Goal: Task Accomplishment & Management: Complete application form

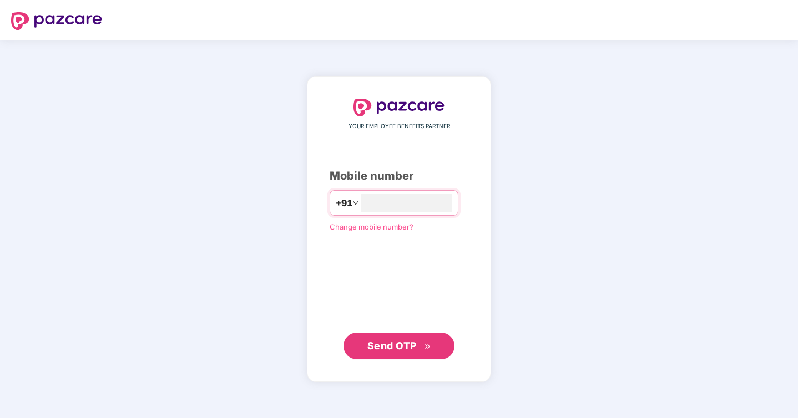
type input "**********"
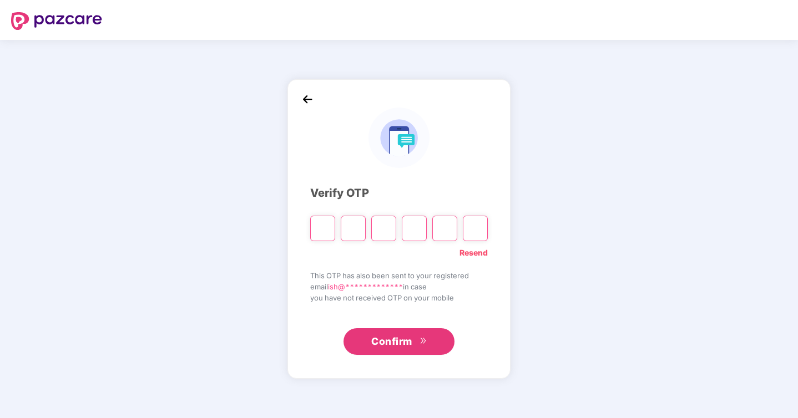
type input "*"
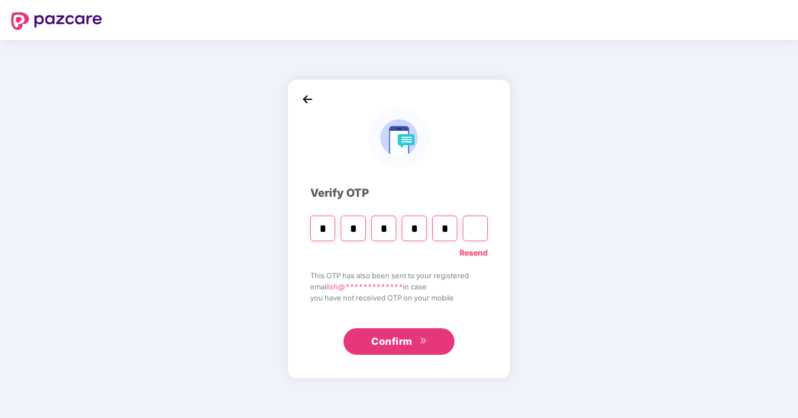
type input "*"
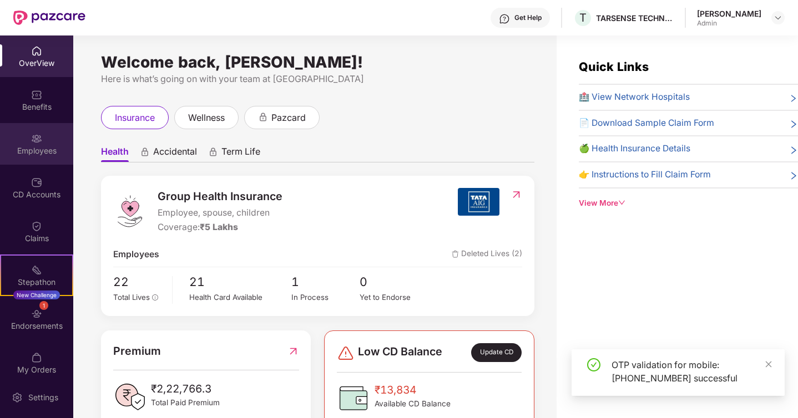
click at [34, 149] on div "Employees" at bounding box center [36, 150] width 73 height 11
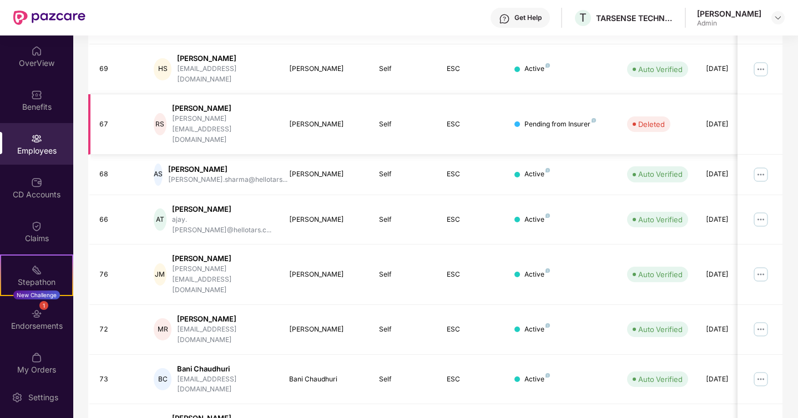
scroll to position [264, 0]
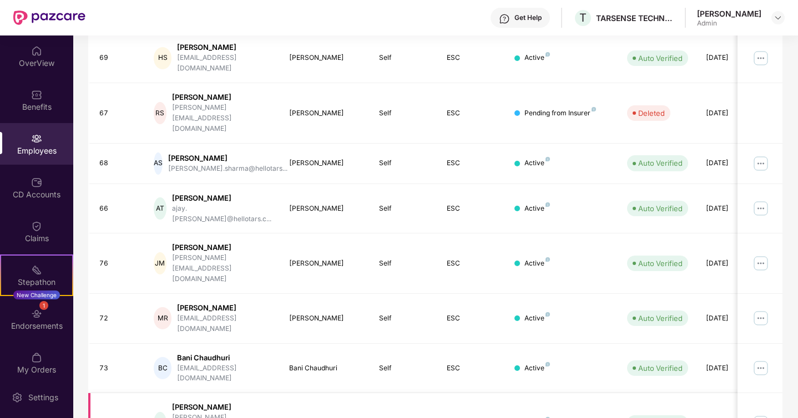
click at [763, 414] on img at bounding box center [761, 423] width 18 height 18
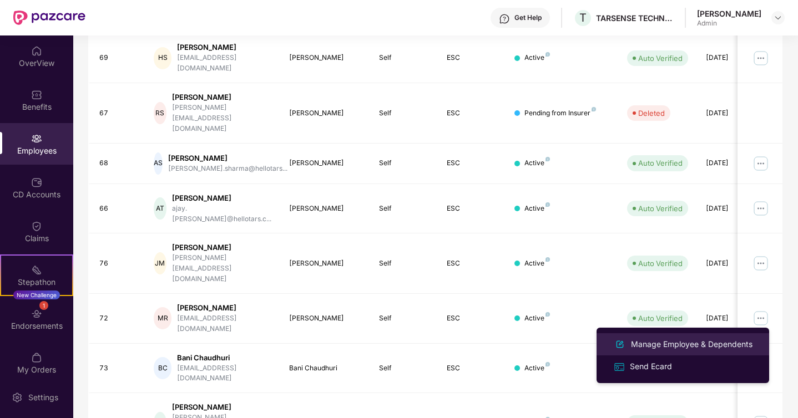
click at [687, 347] on div "Manage Employee & Dependents" at bounding box center [692, 344] width 126 height 12
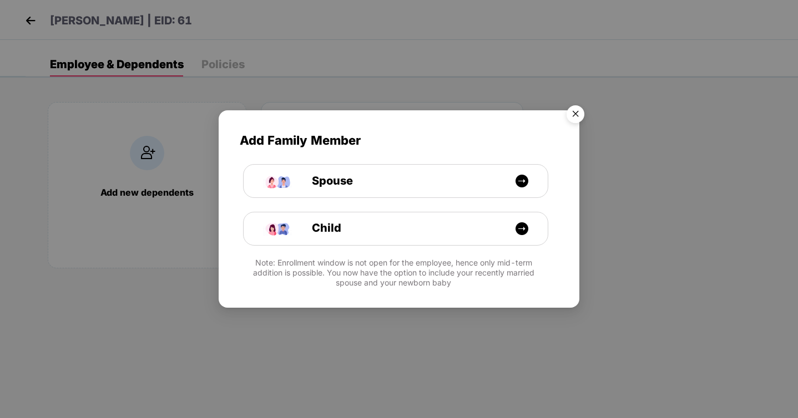
click at [579, 111] on img "Close" at bounding box center [575, 115] width 31 height 31
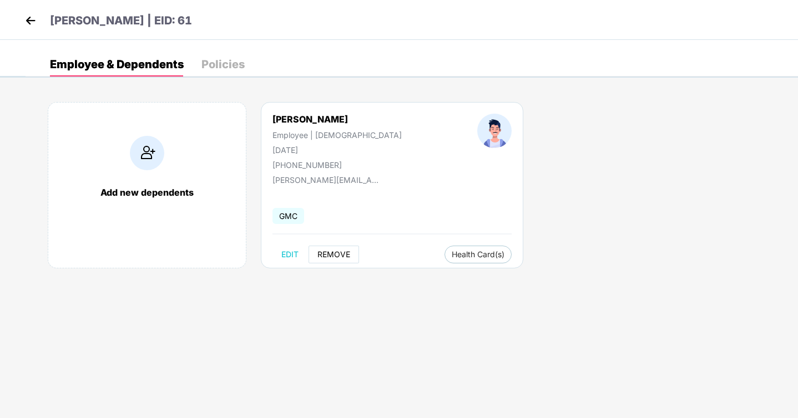
click at [340, 255] on span "REMOVE" at bounding box center [333, 254] width 33 height 9
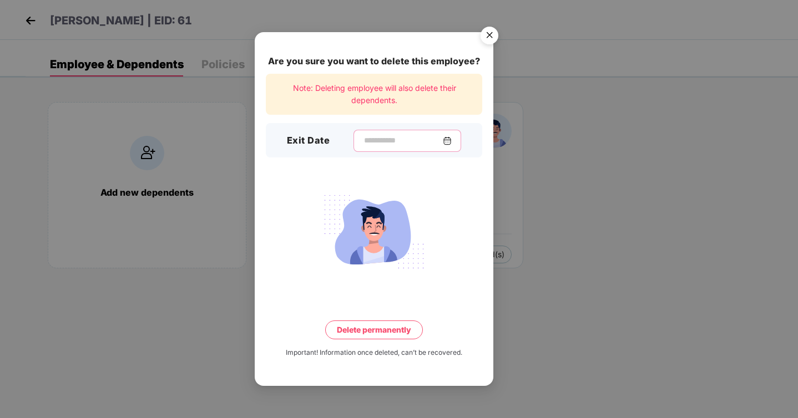
click at [396, 142] on input at bounding box center [403, 141] width 80 height 12
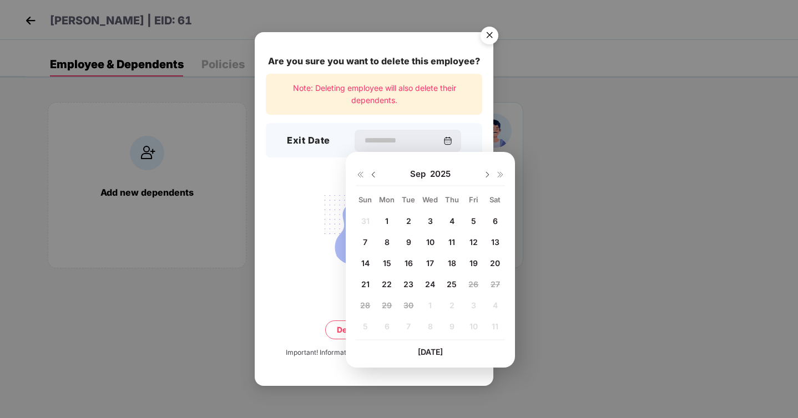
click at [376, 173] on img at bounding box center [373, 174] width 9 height 9
click at [426, 307] on span "27" at bounding box center [430, 305] width 9 height 9
type input "**********"
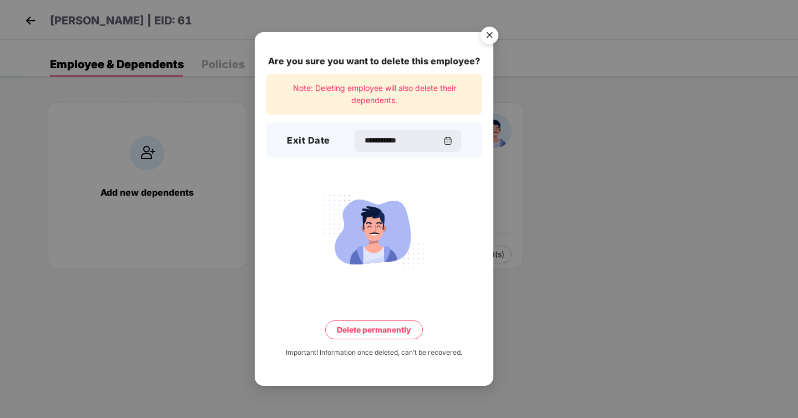
click at [386, 333] on button "Delete permanently" at bounding box center [374, 330] width 98 height 19
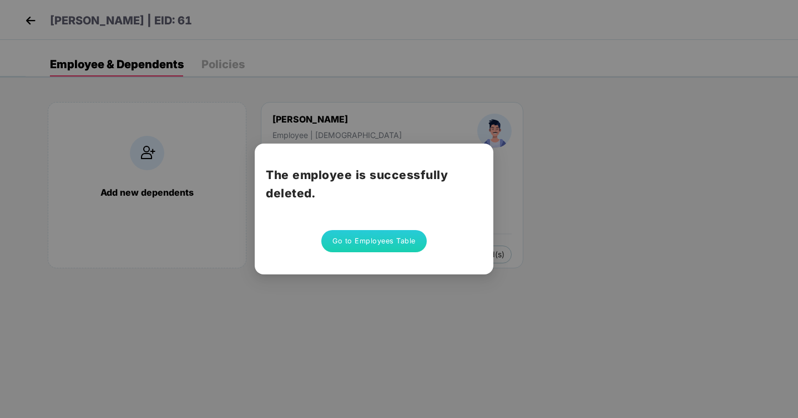
click at [533, 107] on div "The employee is successfully deleted. Go to Employees Table" at bounding box center [399, 209] width 798 height 418
click at [345, 240] on button "Go to Employees Table" at bounding box center [373, 241] width 105 height 22
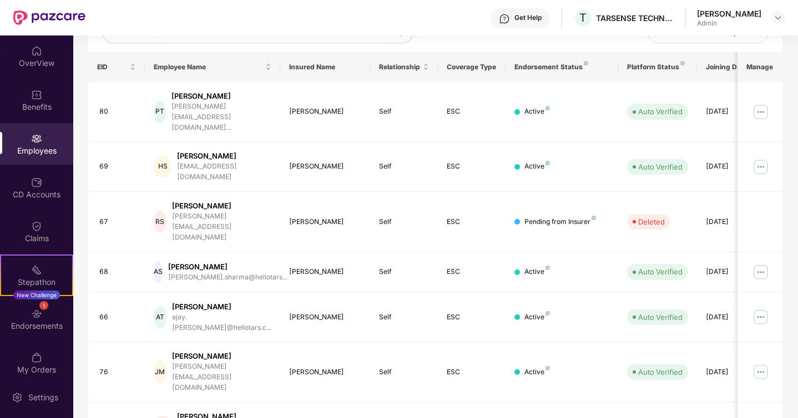
scroll to position [264, 0]
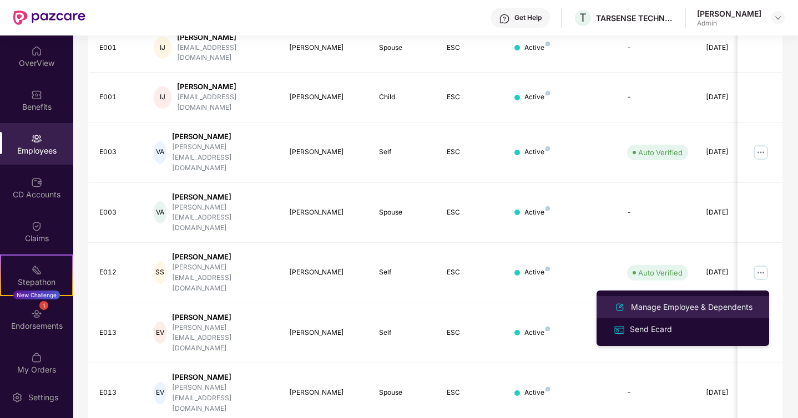
click at [691, 307] on div "Manage Employee & Dependents" at bounding box center [692, 307] width 126 height 12
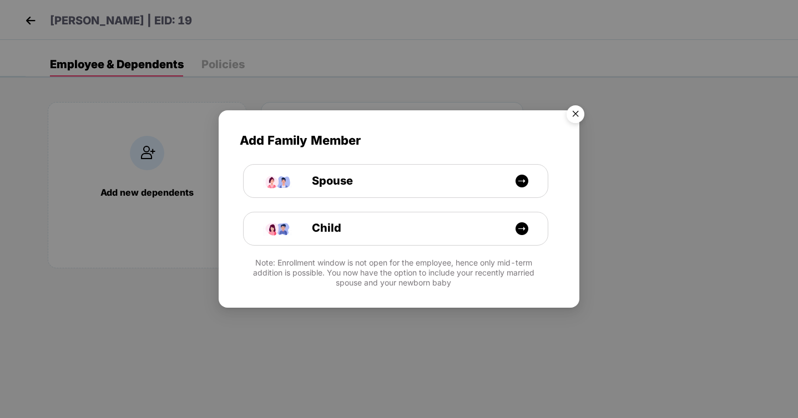
click at [572, 109] on img "Close" at bounding box center [575, 115] width 31 height 31
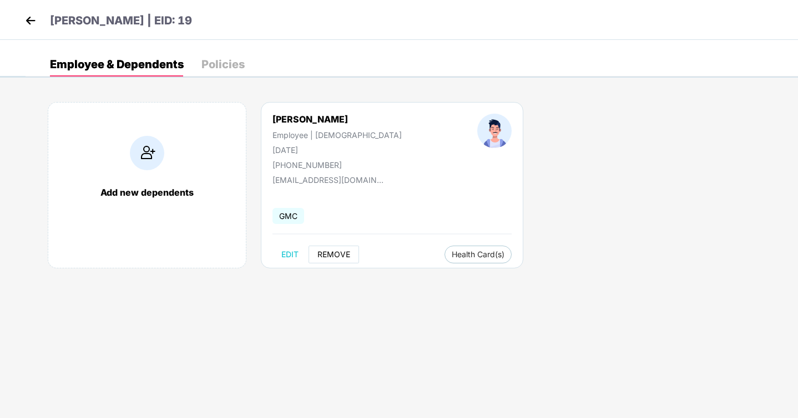
click at [345, 252] on span "REMOVE" at bounding box center [333, 254] width 33 height 9
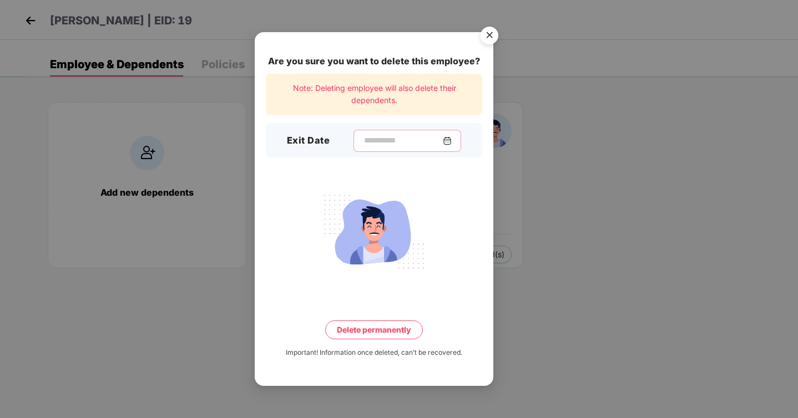
click at [402, 138] on input at bounding box center [403, 141] width 80 height 12
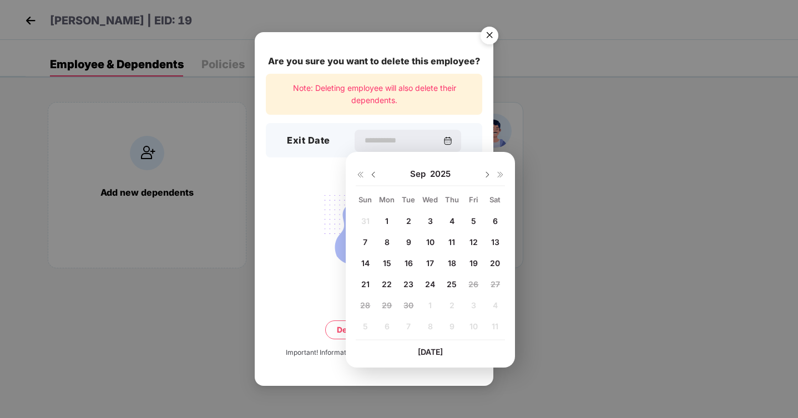
click at [377, 172] on img at bounding box center [373, 174] width 9 height 9
click at [433, 300] on div "27" at bounding box center [430, 305] width 17 height 17
type input "**********"
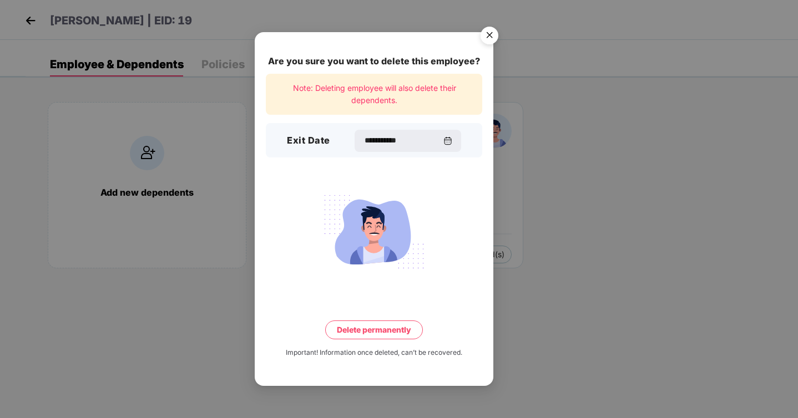
click at [398, 335] on button "Delete permanently" at bounding box center [374, 330] width 98 height 19
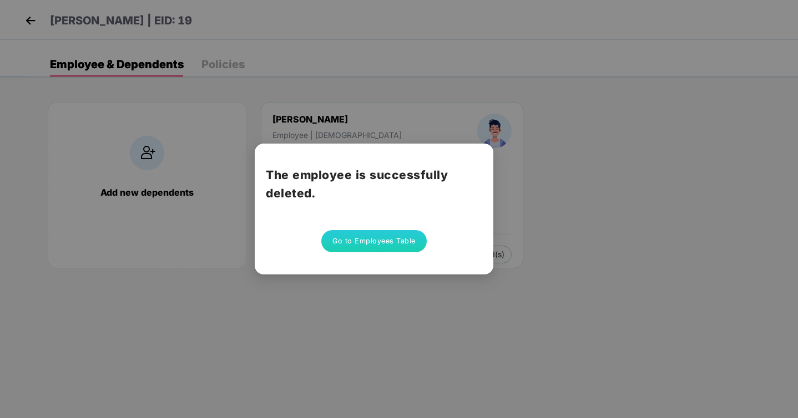
click at [397, 256] on div "The employee is successfully deleted. Go to Employees Table" at bounding box center [374, 209] width 239 height 131
click at [409, 244] on button "Go to Employees Table" at bounding box center [373, 241] width 105 height 22
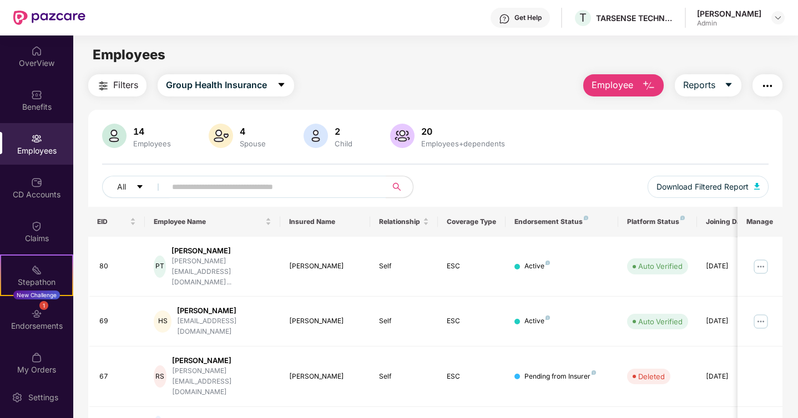
scroll to position [264, 0]
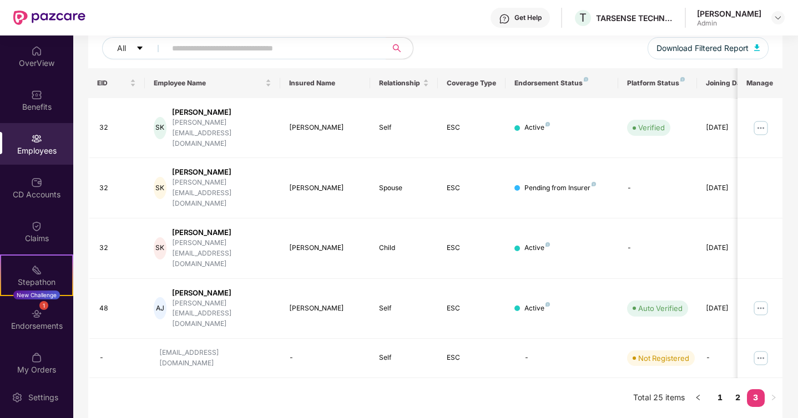
scroll to position [57, 0]
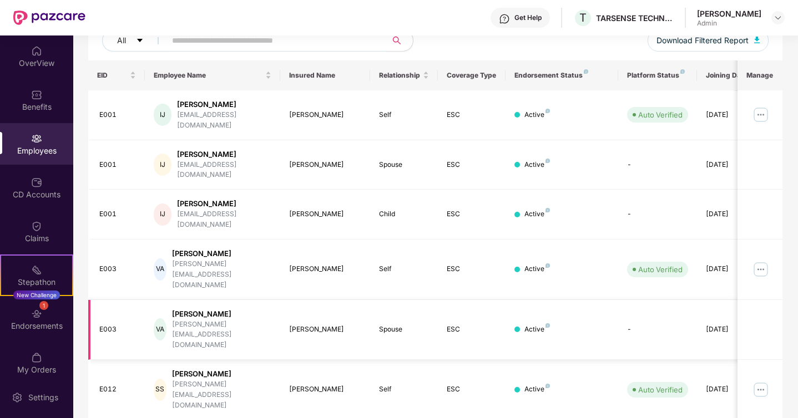
scroll to position [264, 0]
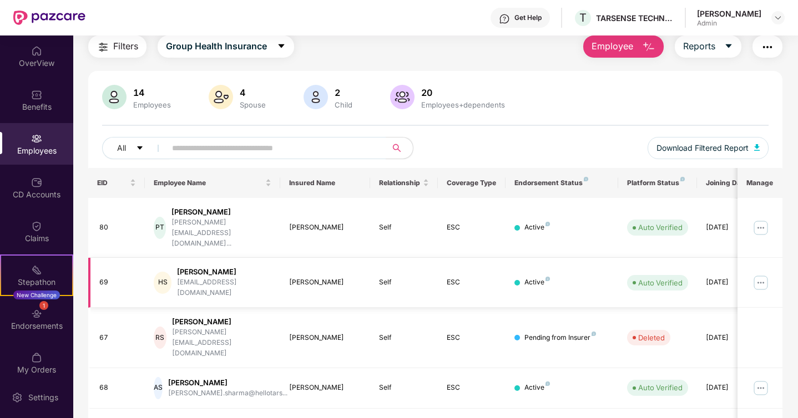
scroll to position [29, 0]
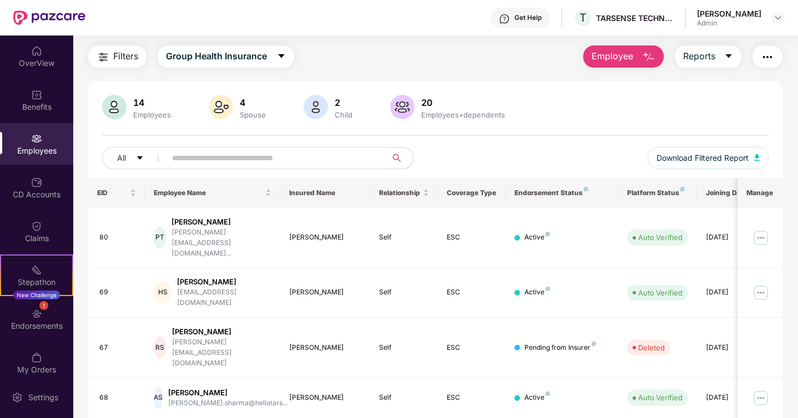
click at [270, 164] on input "text" at bounding box center [271, 158] width 199 height 17
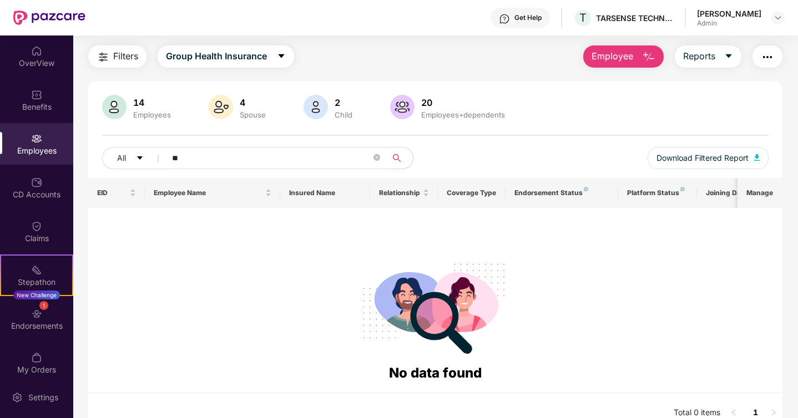
type input "*"
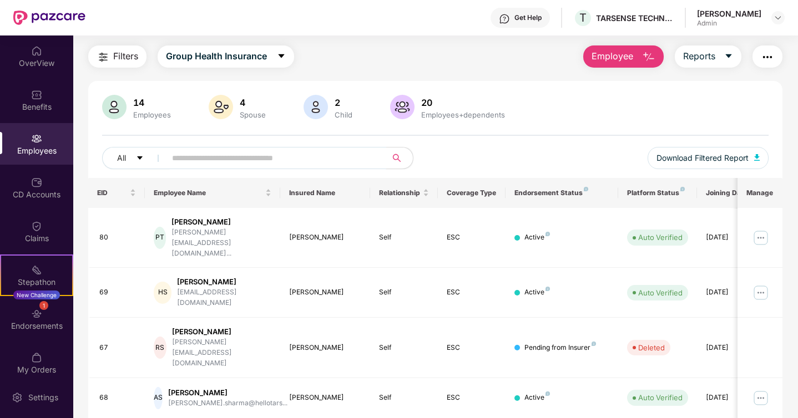
click at [614, 59] on span "Employee" at bounding box center [612, 56] width 42 height 14
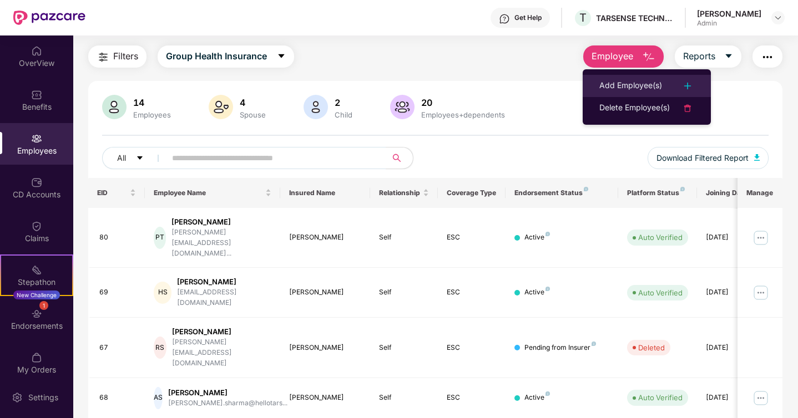
click at [619, 80] on div "Add Employee(s)" at bounding box center [630, 85] width 63 height 13
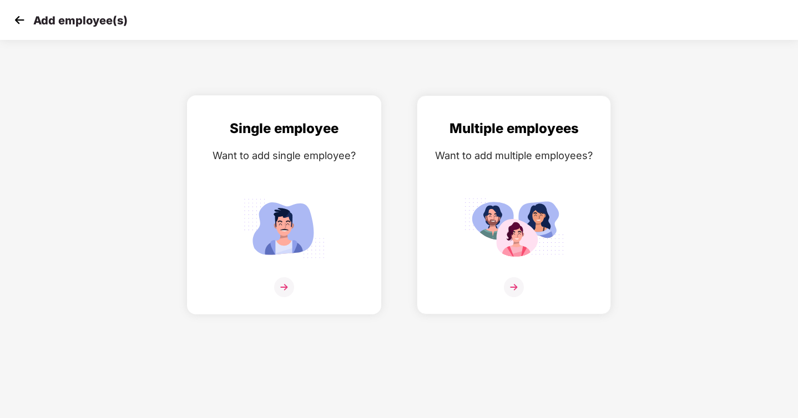
click at [270, 188] on div "Single employee Want to add single employee?" at bounding box center [284, 214] width 171 height 193
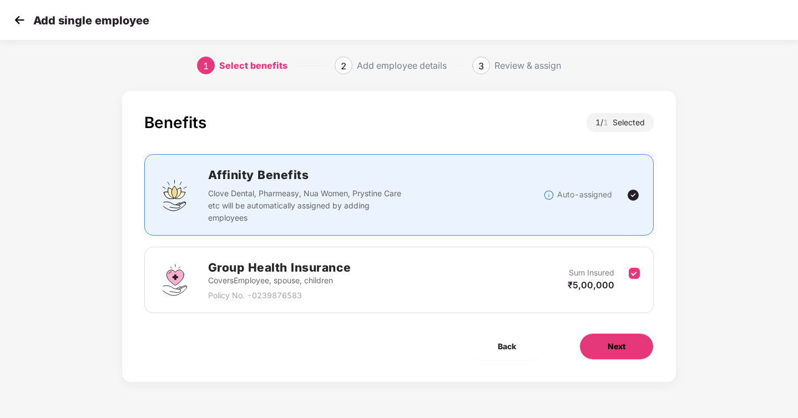
click at [634, 345] on button "Next" at bounding box center [616, 346] width 74 height 27
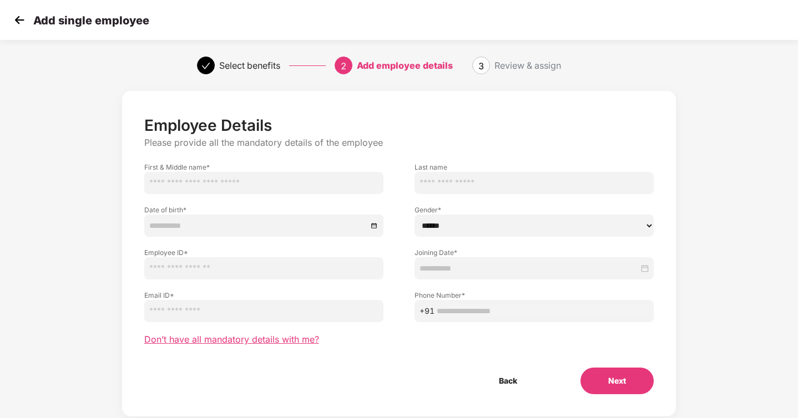
click at [254, 344] on span "Don’t have all mandatory details with me?" at bounding box center [231, 340] width 175 height 12
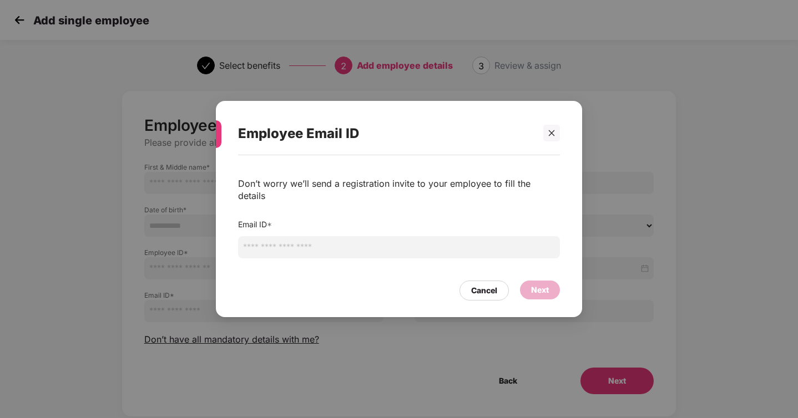
click at [335, 236] on input "email" at bounding box center [399, 247] width 322 height 22
type input "**********"
click at [538, 288] on div "Next" at bounding box center [540, 290] width 18 height 12
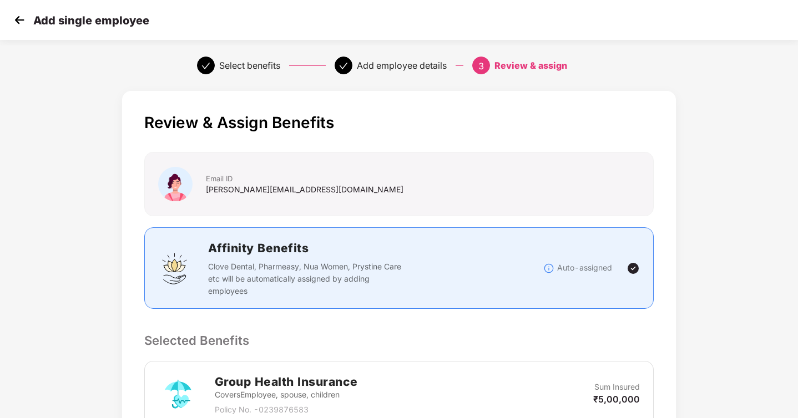
scroll to position [213, 0]
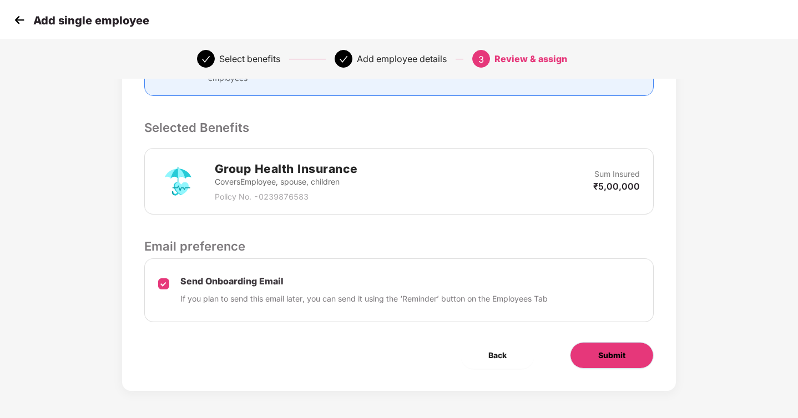
click at [606, 351] on span "Submit" at bounding box center [611, 356] width 27 height 12
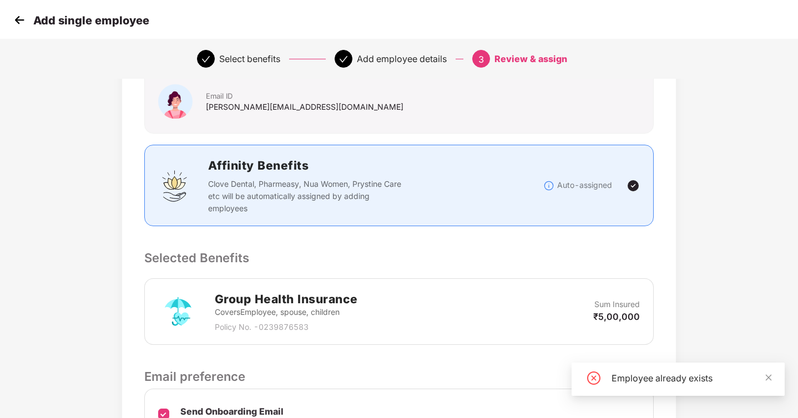
scroll to position [200, 0]
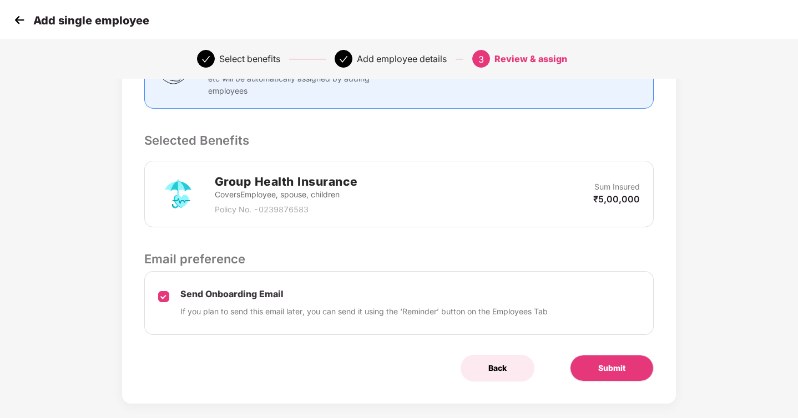
click at [498, 367] on span "Back" at bounding box center [497, 368] width 18 height 12
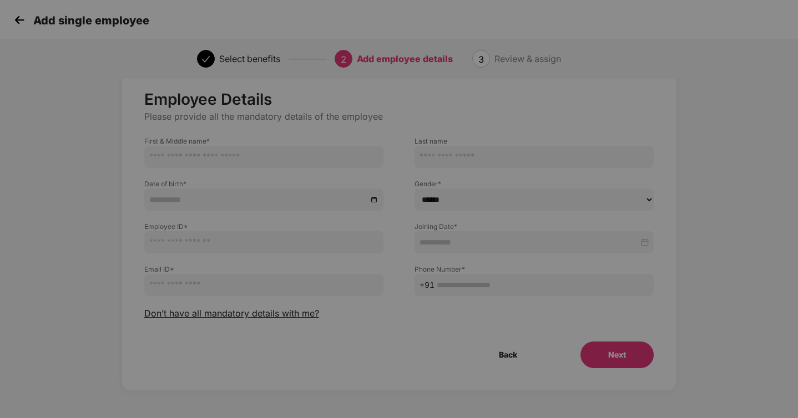
scroll to position [26, 0]
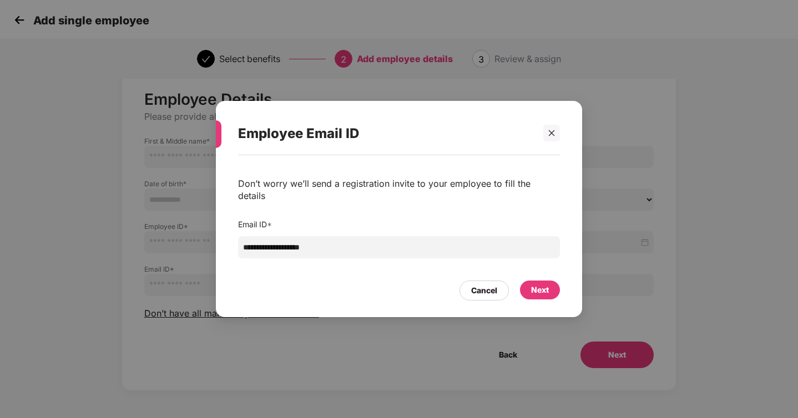
drag, startPoint x: 271, startPoint y: 240, endPoint x: 204, endPoint y: 226, distance: 68.5
click at [204, 226] on div "**********" at bounding box center [399, 209] width 798 height 418
type input "**********"
click at [553, 295] on div "**********" at bounding box center [399, 230] width 366 height 151
click at [548, 285] on div "Next" at bounding box center [540, 290] width 18 height 12
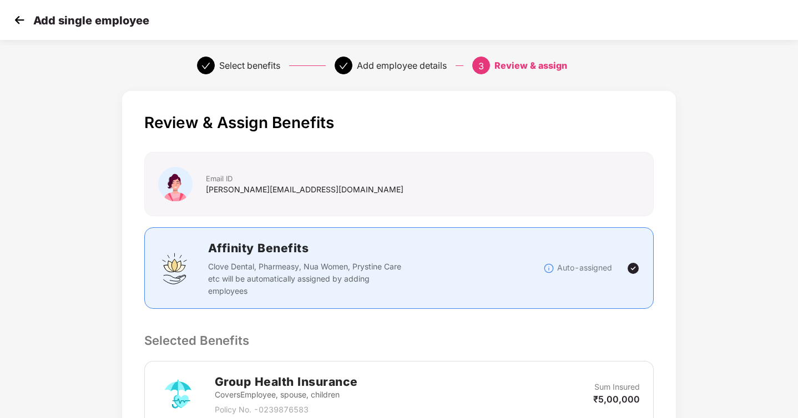
scroll to position [213, 0]
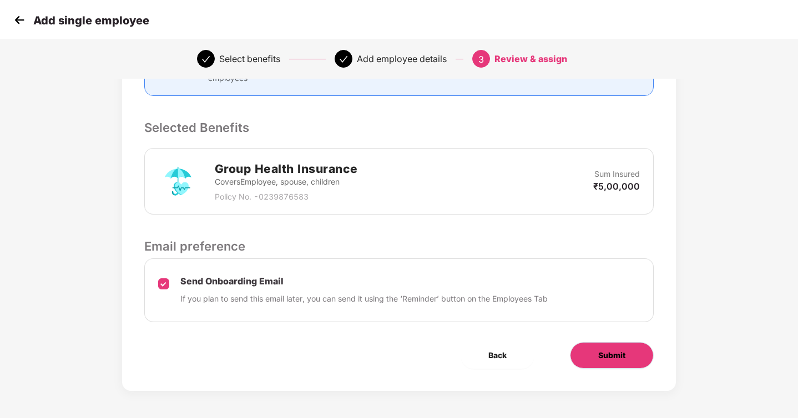
click at [609, 347] on button "Submit" at bounding box center [612, 355] width 84 height 27
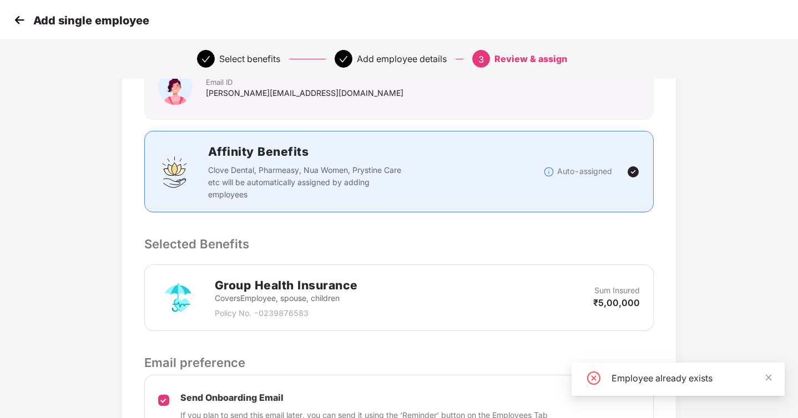
scroll to position [0, 0]
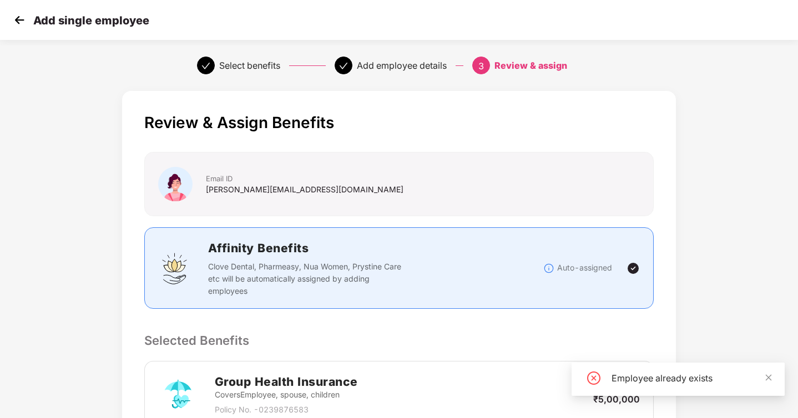
click at [28, 24] on div "Add single employee" at bounding box center [80, 20] width 138 height 16
click at [18, 19] on img at bounding box center [19, 20] width 17 height 17
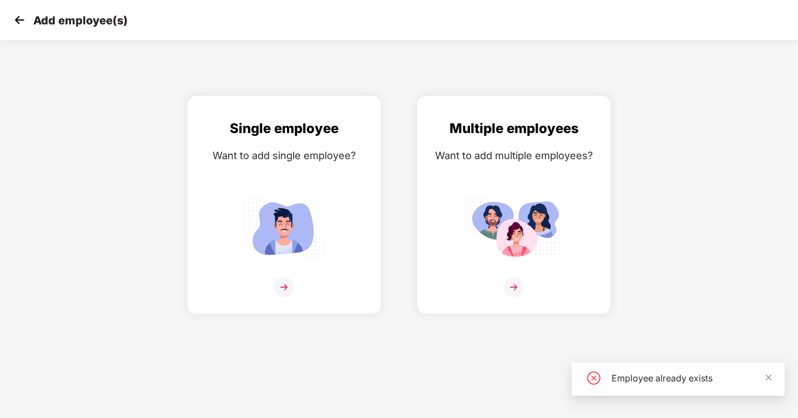
click at [18, 19] on img at bounding box center [19, 20] width 17 height 17
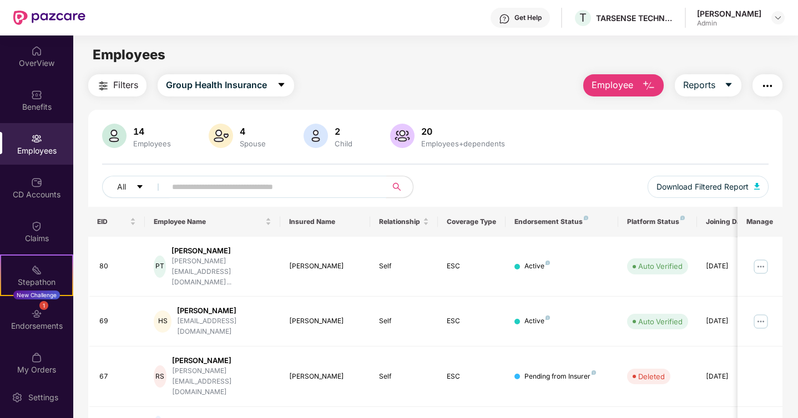
click at [256, 186] on input "text" at bounding box center [271, 187] width 199 height 17
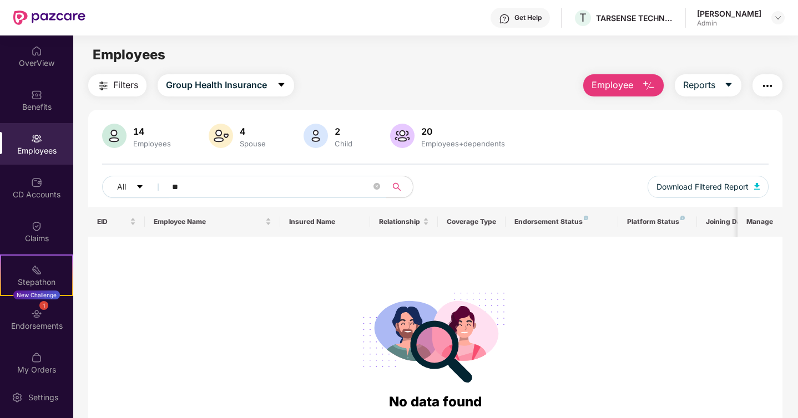
type input "*"
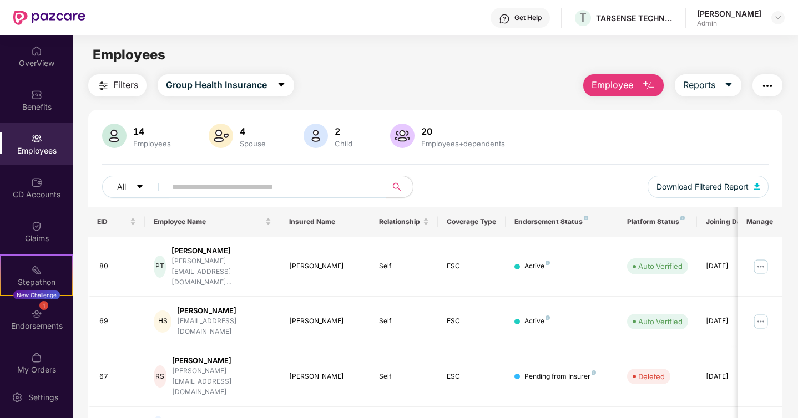
click at [413, 129] on div at bounding box center [402, 137] width 29 height 27
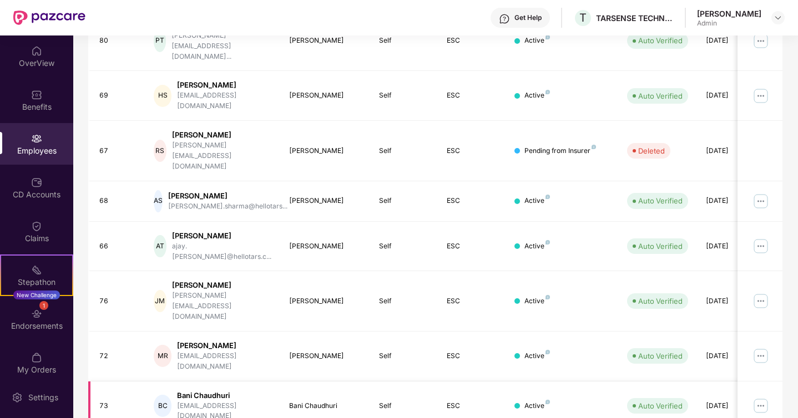
scroll to position [264, 0]
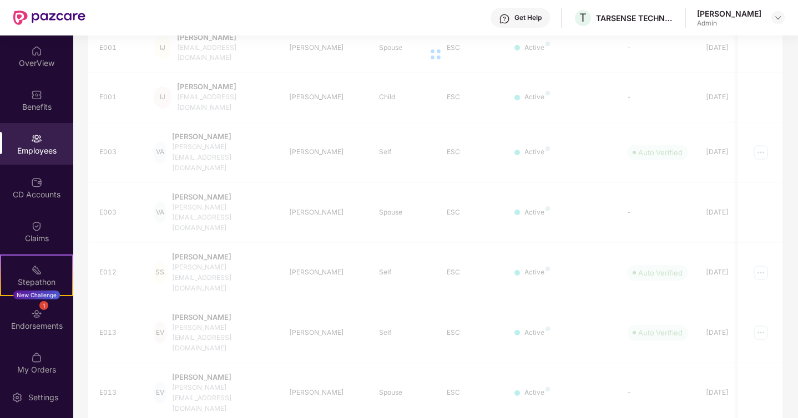
scroll to position [57, 0]
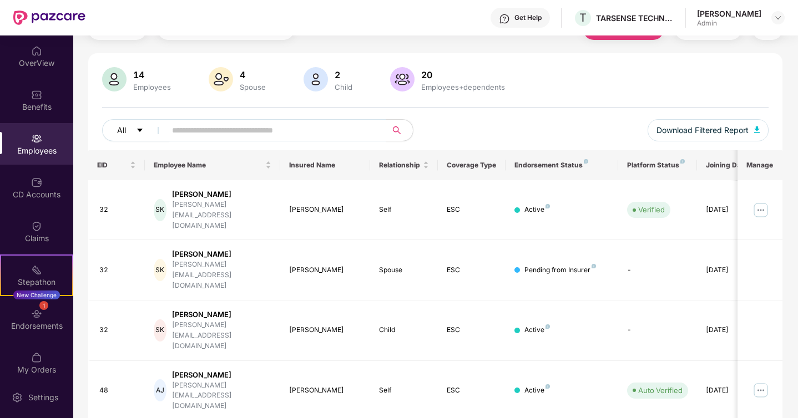
click at [134, 123] on button "All" at bounding box center [136, 130] width 68 height 22
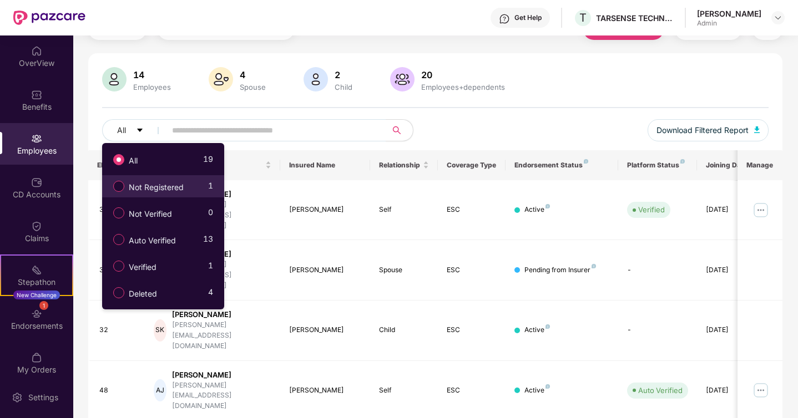
click at [155, 190] on span "Not Registered" at bounding box center [156, 187] width 64 height 12
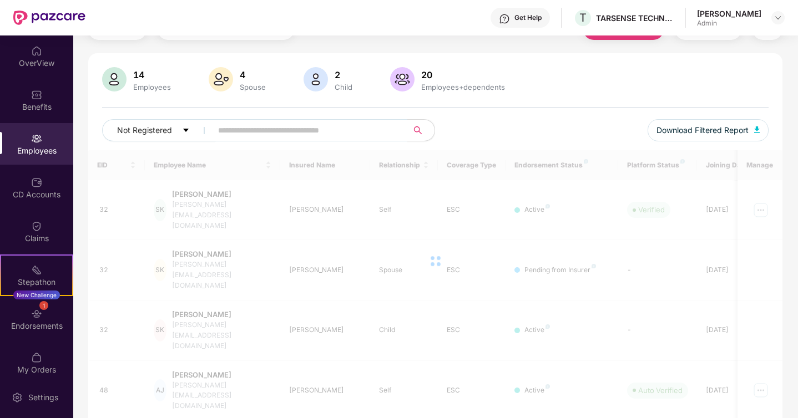
scroll to position [36, 0]
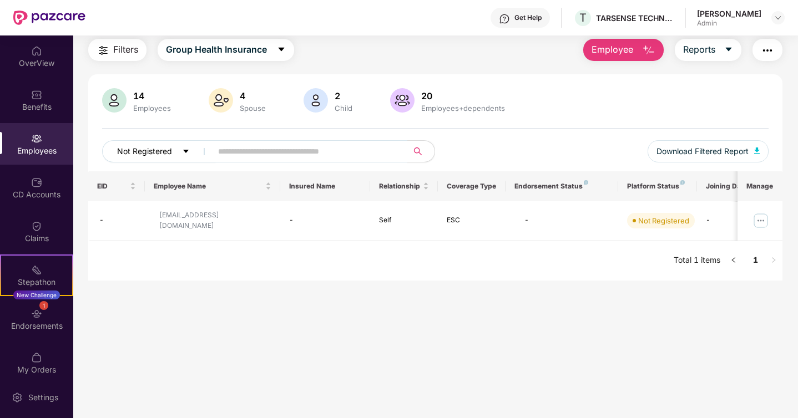
click at [160, 154] on span "Not Registered" at bounding box center [144, 151] width 55 height 12
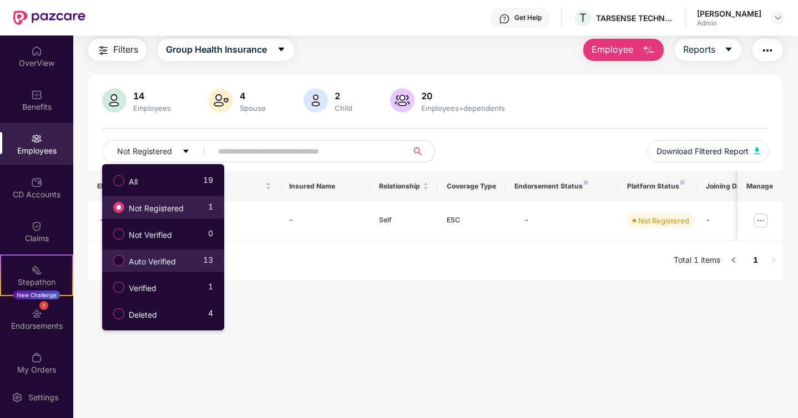
click at [128, 263] on span "Auto Verified" at bounding box center [152, 262] width 56 height 12
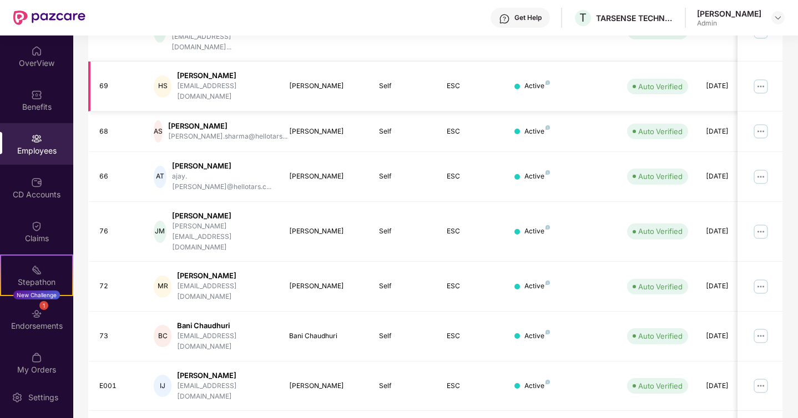
scroll to position [250, 0]
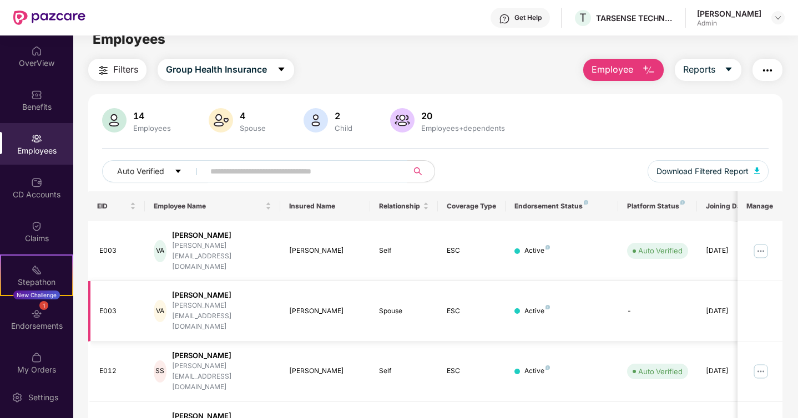
scroll to position [0, 0]
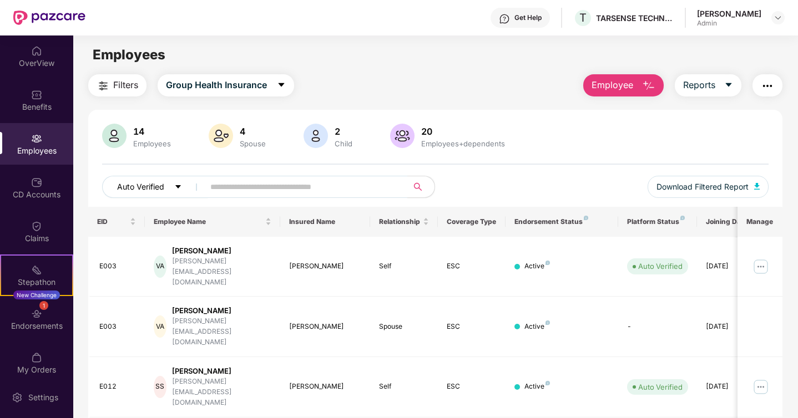
click at [164, 190] on span "Auto Verified" at bounding box center [140, 187] width 47 height 12
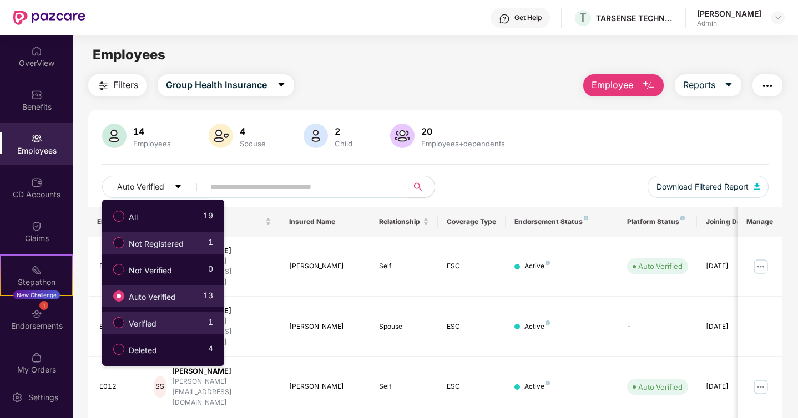
click at [148, 323] on span "Verified" at bounding box center [142, 324] width 37 height 12
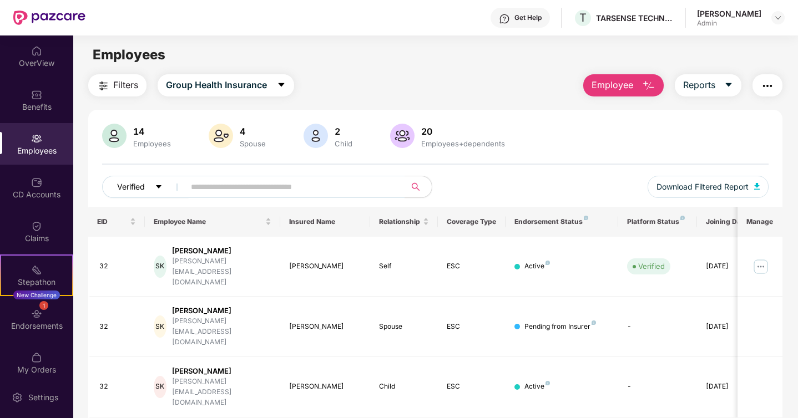
click at [153, 186] on button "Verified" at bounding box center [145, 187] width 87 height 22
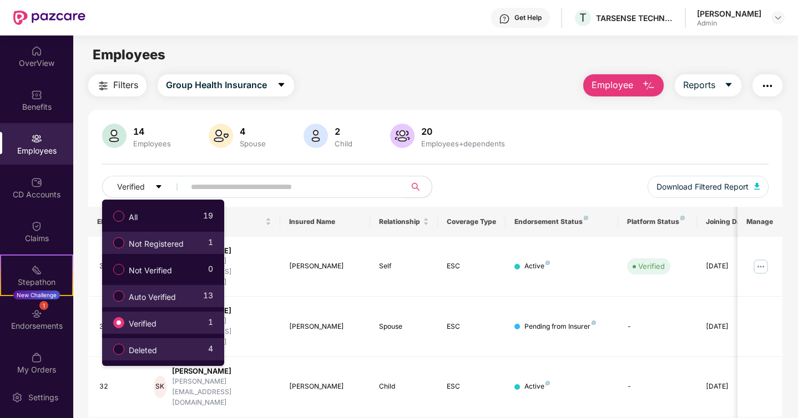
click at [133, 350] on span "Deleted" at bounding box center [142, 351] width 37 height 12
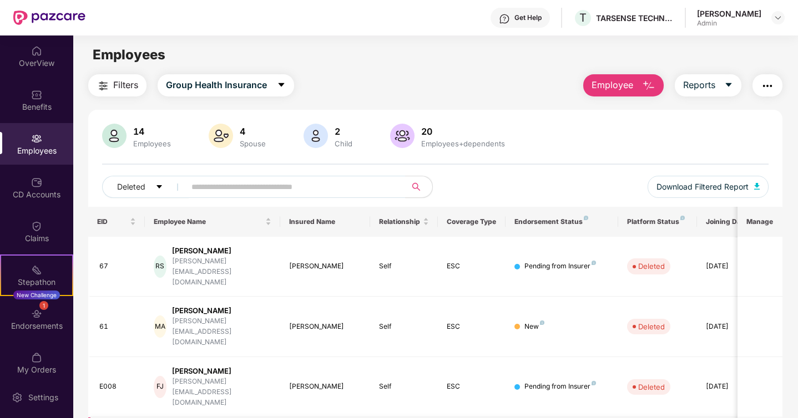
scroll to position [36, 0]
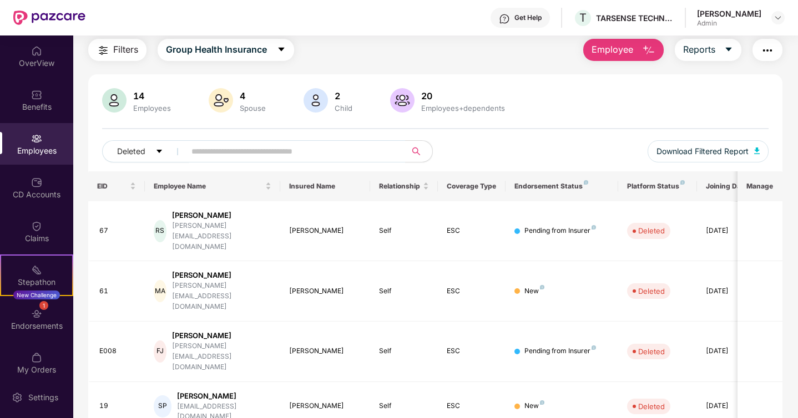
click at [614, 45] on span "Employee" at bounding box center [612, 50] width 42 height 14
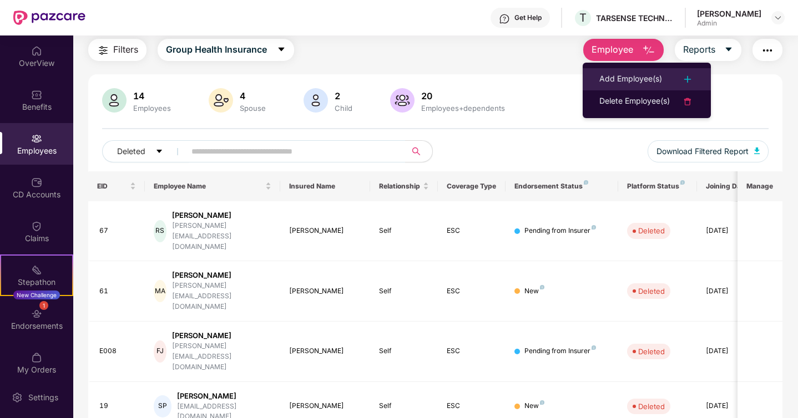
click at [617, 70] on li "Add Employee(s)" at bounding box center [647, 79] width 128 height 22
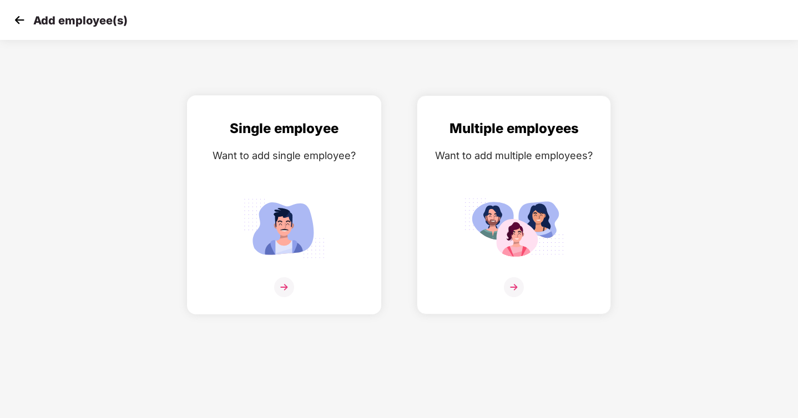
click at [295, 201] on img at bounding box center [284, 228] width 100 height 69
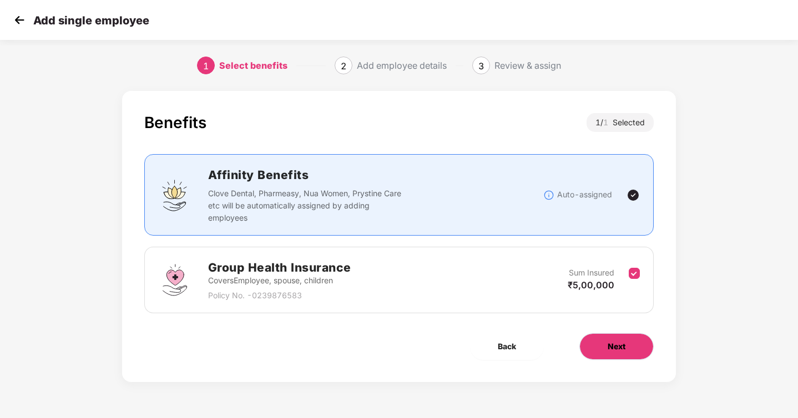
click at [605, 350] on button "Next" at bounding box center [616, 346] width 74 height 27
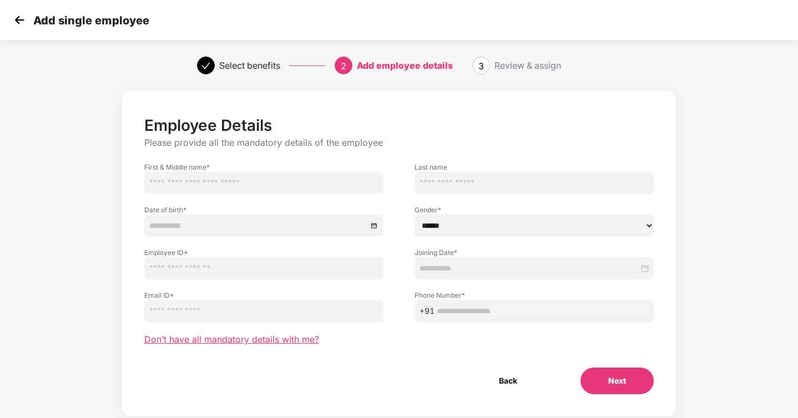
click at [301, 343] on span "Don’t have all mandatory details with me?" at bounding box center [231, 340] width 175 height 12
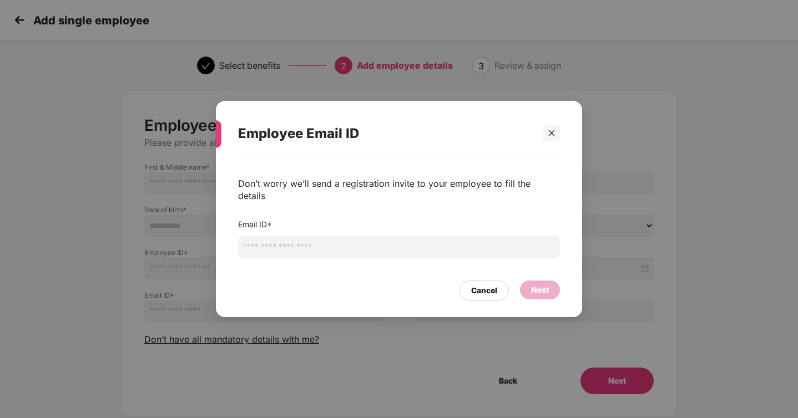
click at [322, 244] on input "email" at bounding box center [399, 247] width 322 height 22
click at [282, 238] on input "**********" at bounding box center [399, 247] width 322 height 22
type input "**********"
click at [544, 284] on div "Next" at bounding box center [540, 290] width 18 height 12
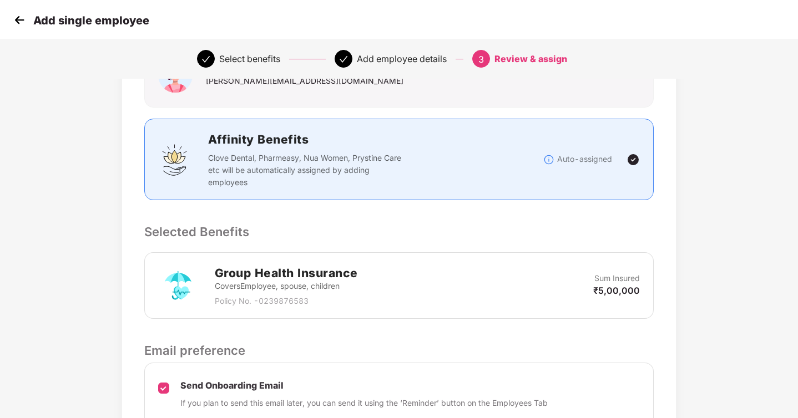
scroll to position [213, 0]
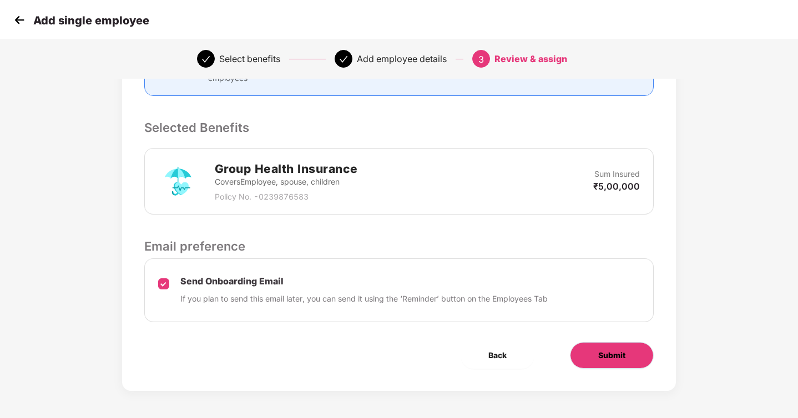
click at [616, 355] on span "Submit" at bounding box center [611, 356] width 27 height 12
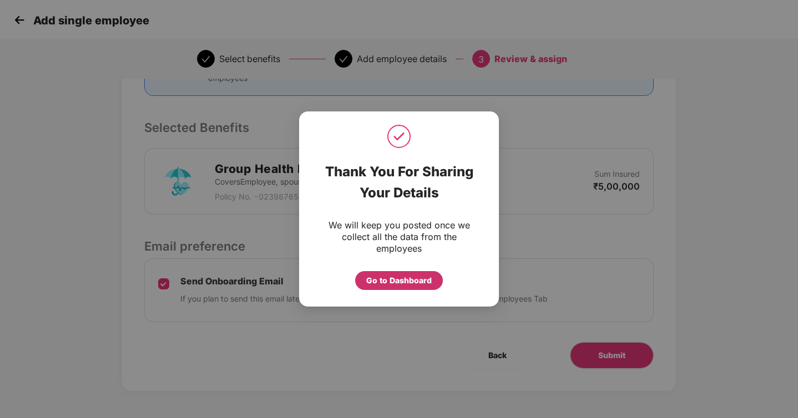
click at [419, 285] on div "Go to Dashboard" at bounding box center [398, 281] width 65 height 12
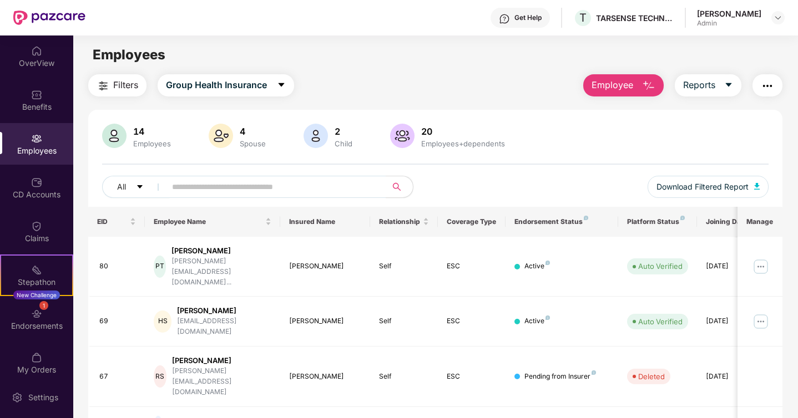
click at [624, 88] on span "Employee" at bounding box center [612, 85] width 42 height 14
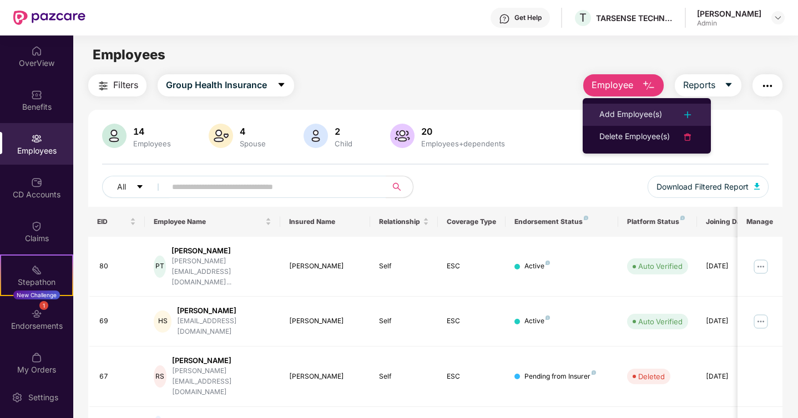
click at [620, 114] on div "Add Employee(s)" at bounding box center [630, 114] width 63 height 13
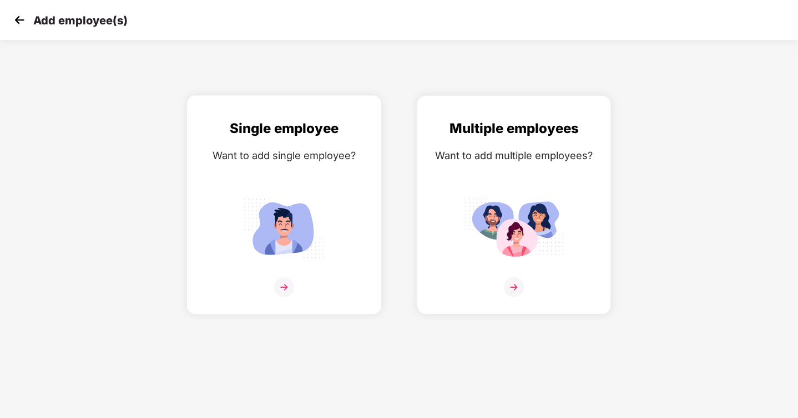
click at [371, 213] on div "Single employee Want to add single employee?" at bounding box center [284, 204] width 194 height 219
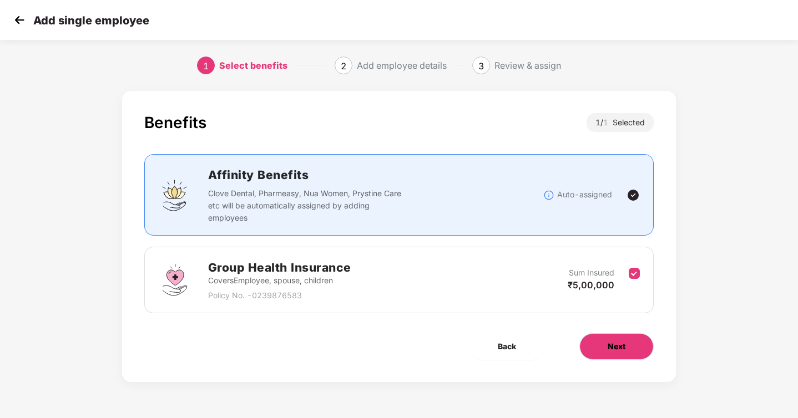
click at [634, 340] on button "Next" at bounding box center [616, 346] width 74 height 27
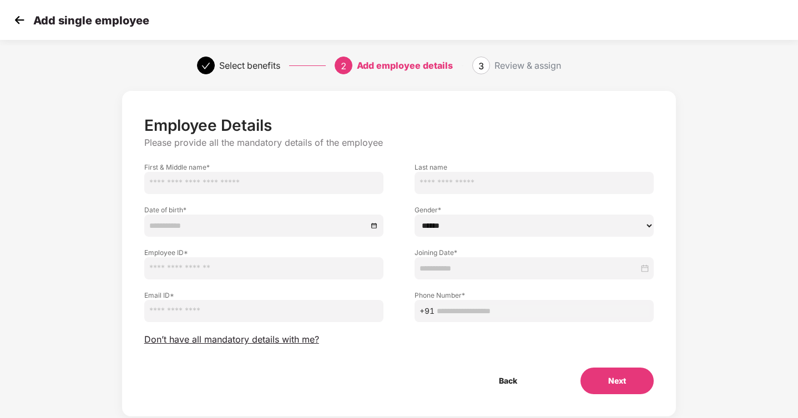
click at [282, 325] on div "Employee Details Please provide all the mandatory details of the employee First…" at bounding box center [399, 255] width 510 height 279
click at [276, 336] on span "Don’t have all mandatory details with me?" at bounding box center [231, 340] width 175 height 12
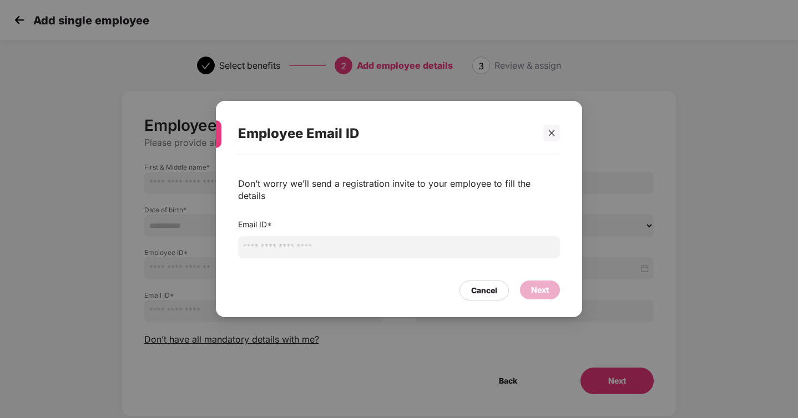
click at [331, 255] on div "Email ID *" at bounding box center [399, 241] width 322 height 45
click at [345, 243] on input "email" at bounding box center [399, 247] width 322 height 22
type input "**********"
click at [534, 281] on div "Next" at bounding box center [540, 290] width 40 height 19
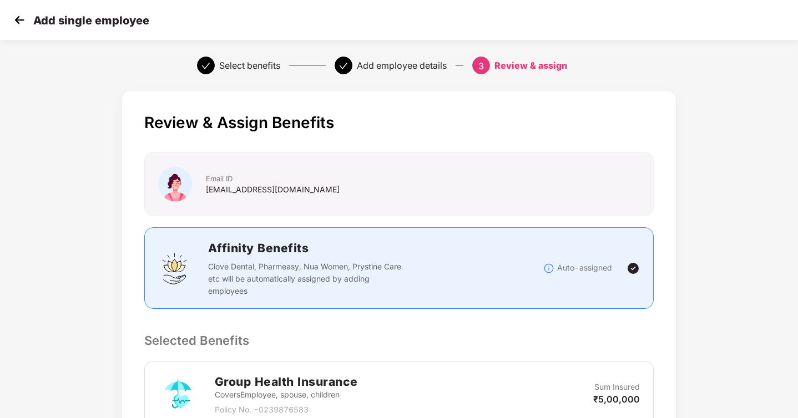
scroll to position [213, 0]
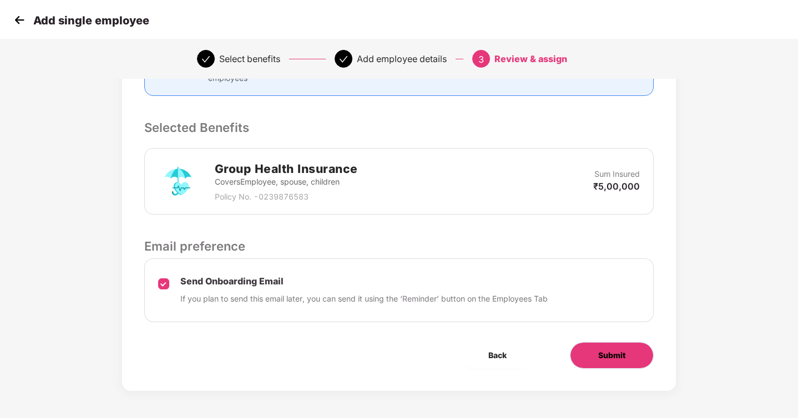
click at [601, 355] on span "Submit" at bounding box center [611, 356] width 27 height 12
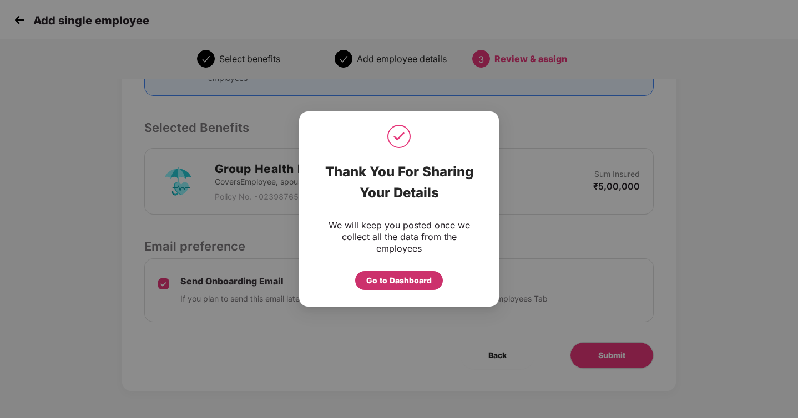
click at [429, 281] on div "Go to Dashboard" at bounding box center [398, 281] width 65 height 12
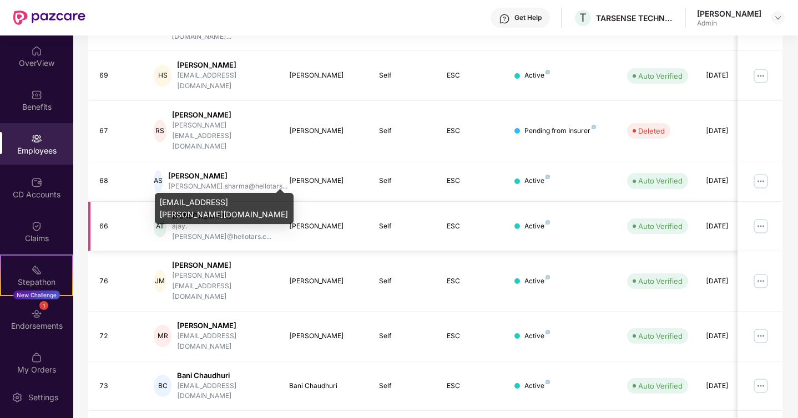
scroll to position [264, 0]
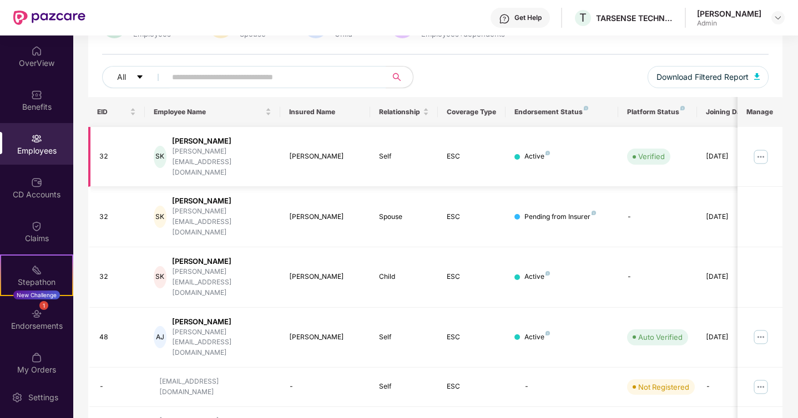
scroll to position [129, 0]
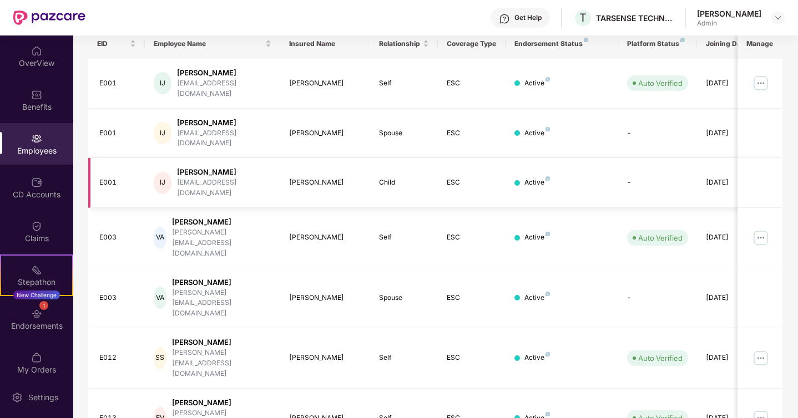
scroll to position [264, 0]
